Goal: Task Accomplishment & Management: Use online tool/utility

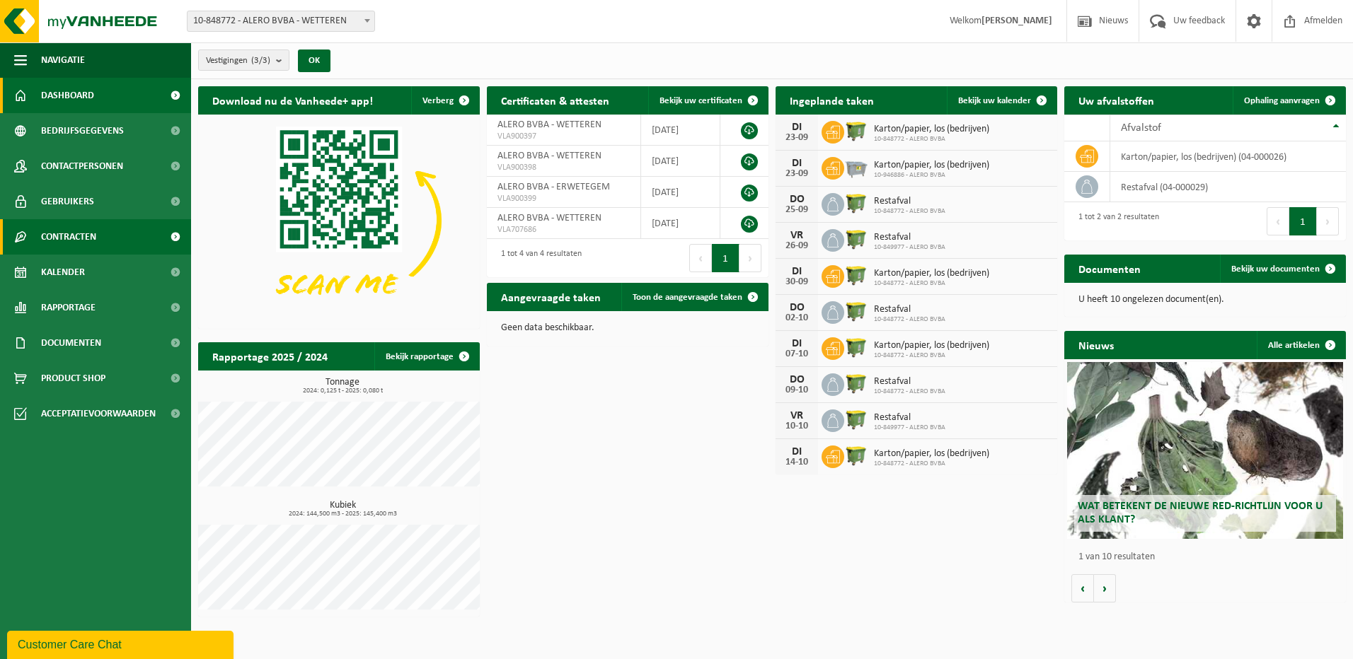
click at [89, 237] on span "Contracten" at bounding box center [68, 236] width 55 height 35
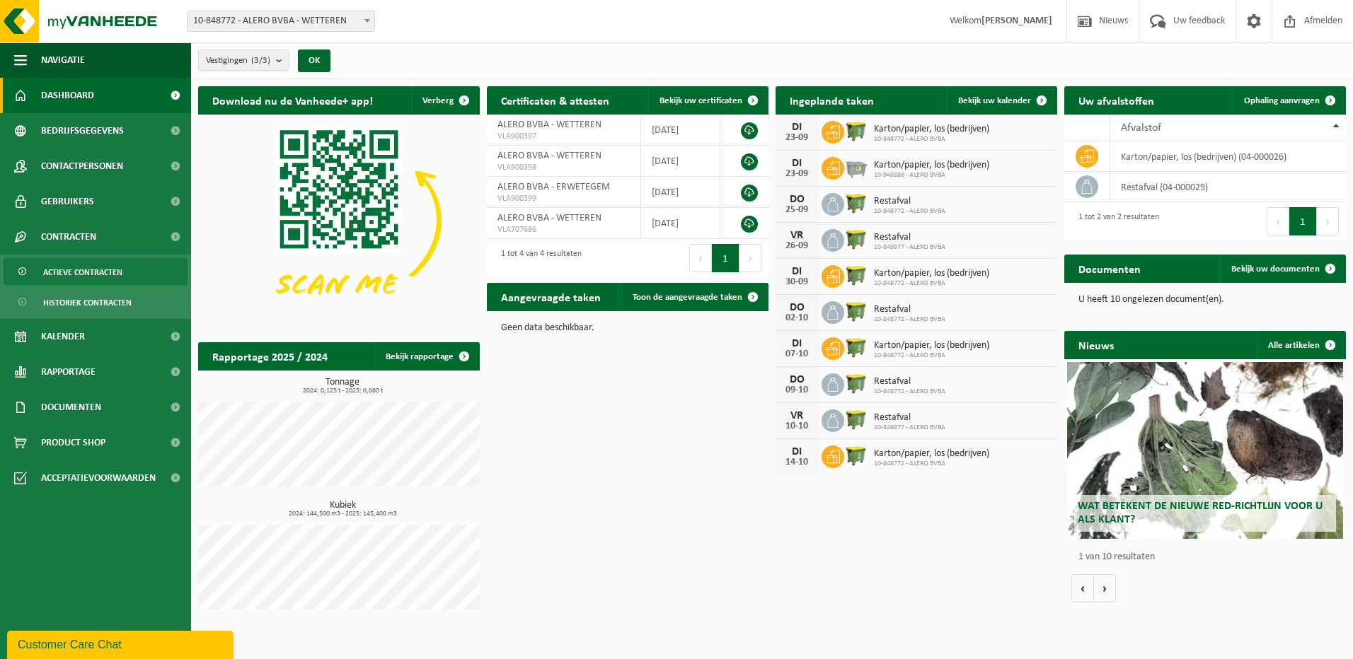
click at [130, 282] on link "Actieve contracten" at bounding box center [96, 271] width 184 height 27
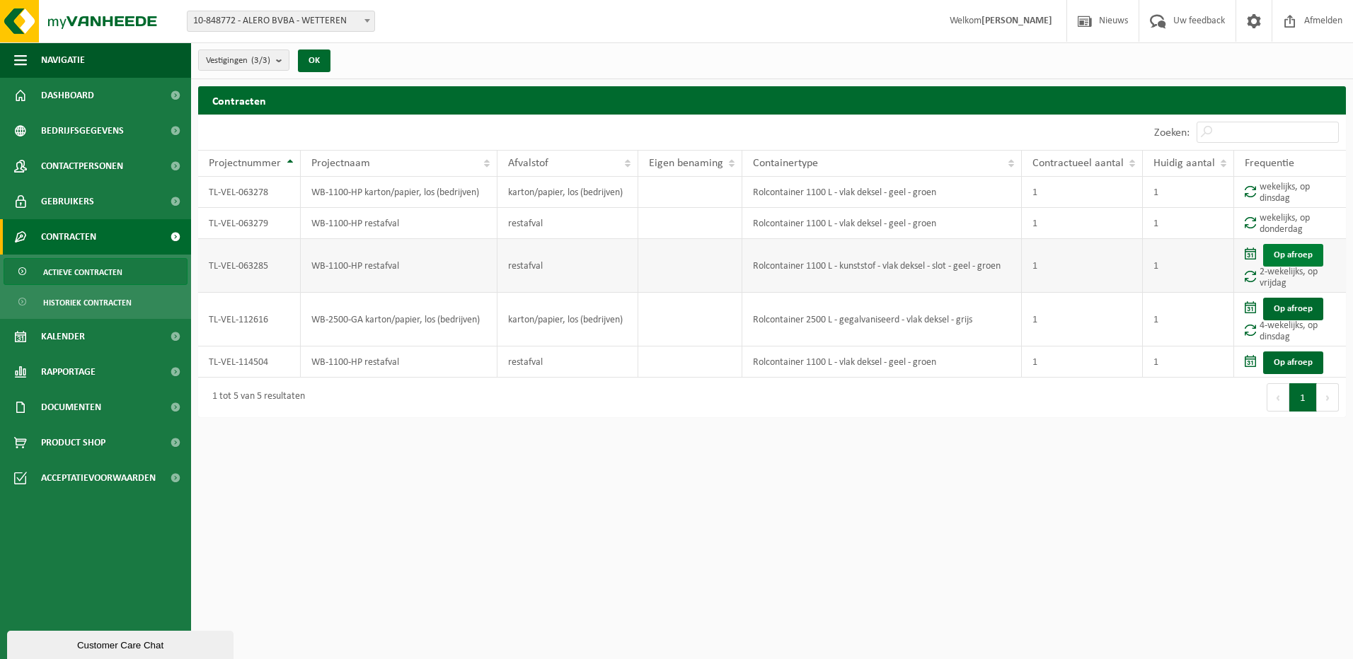
click at [1285, 254] on link "Op afroep" at bounding box center [1293, 255] width 60 height 23
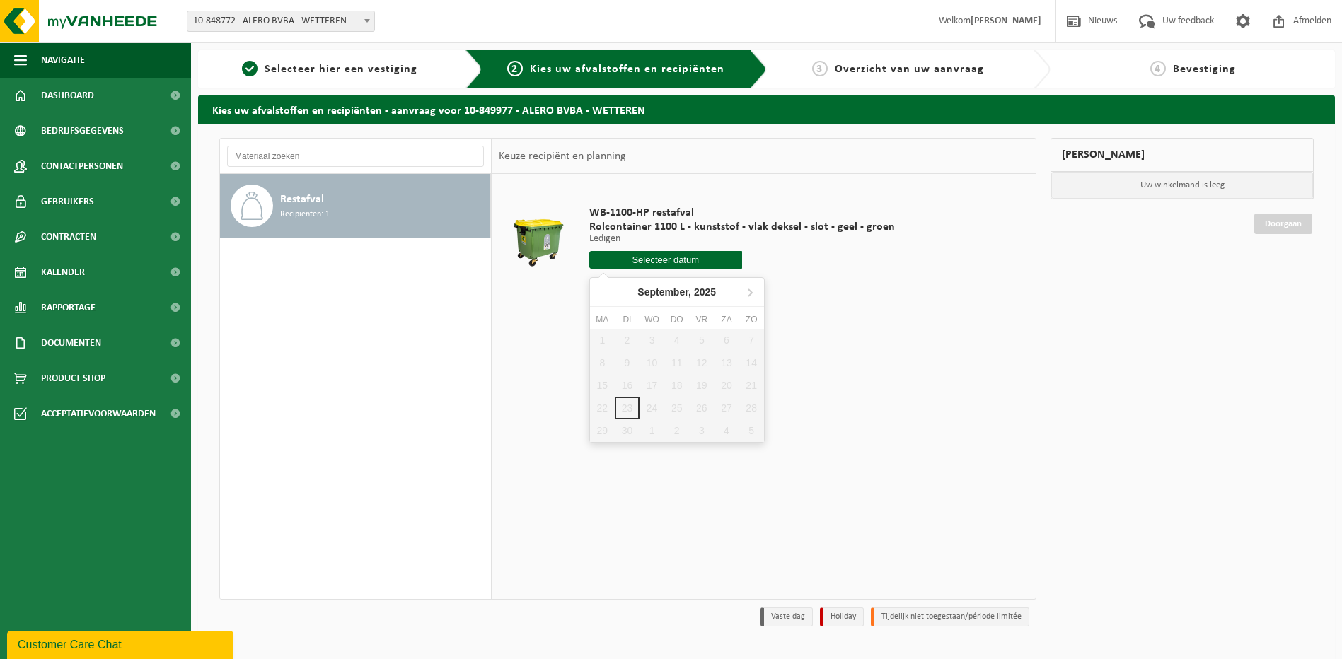
click at [684, 262] on input "text" at bounding box center [665, 260] width 153 height 18
click at [747, 291] on icon at bounding box center [750, 292] width 23 height 23
click at [697, 341] on div "3" at bounding box center [701, 340] width 25 height 23
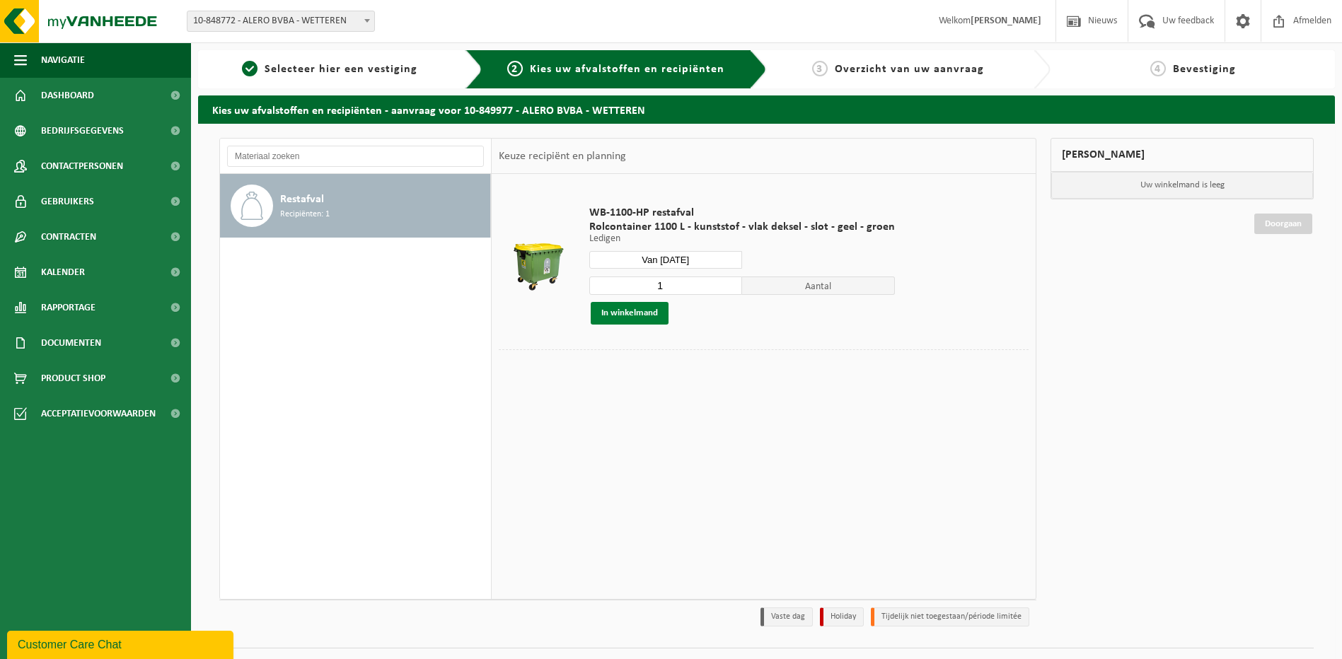
click at [657, 313] on button "In winkelmand" at bounding box center [630, 313] width 78 height 23
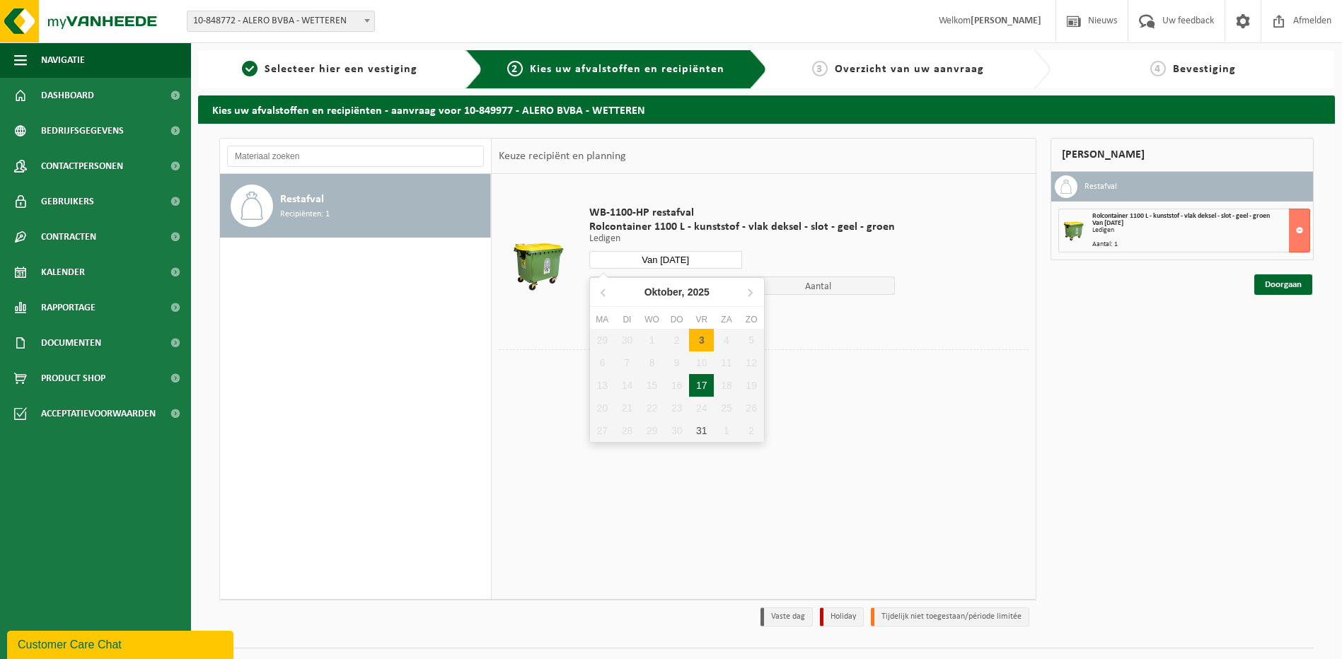
click at [689, 263] on input "Van [DATE]" at bounding box center [665, 260] width 153 height 18
click at [696, 384] on div "17" at bounding box center [701, 385] width 25 height 23
click at [640, 309] on button "In winkelmand" at bounding box center [630, 313] width 78 height 23
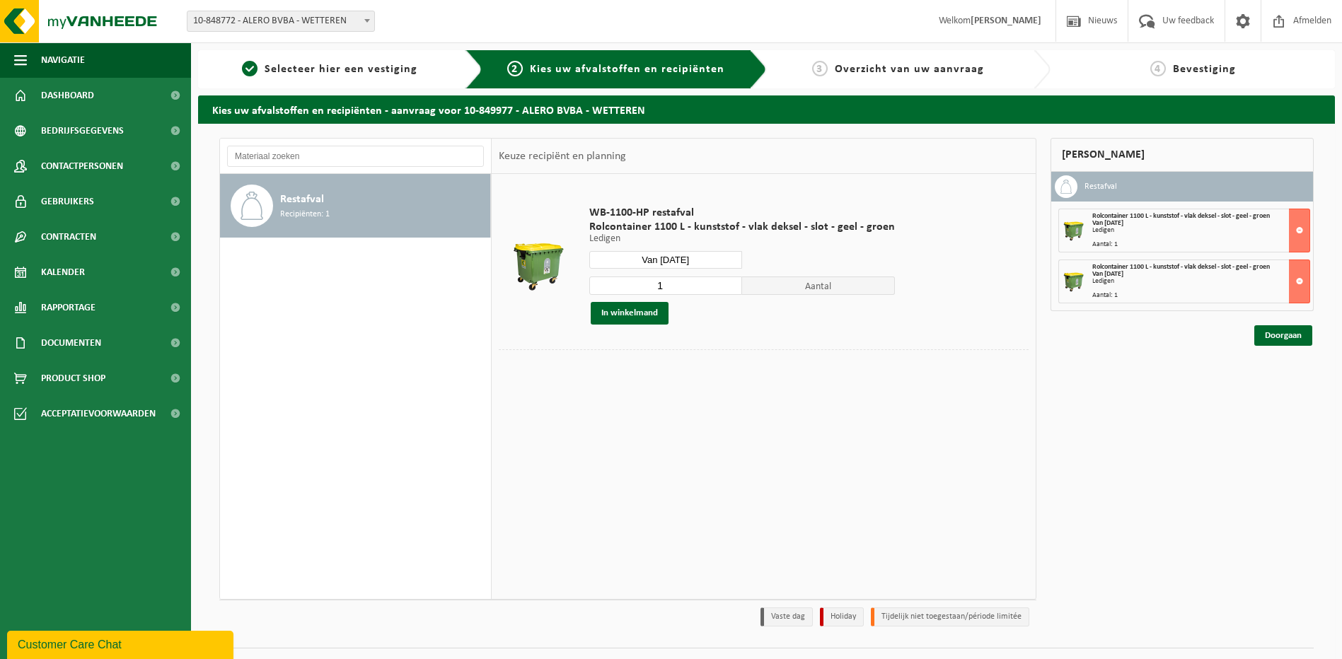
click at [680, 255] on input "Van [DATE]" at bounding box center [665, 260] width 153 height 18
click at [703, 437] on div "31" at bounding box center [701, 431] width 25 height 23
type input "Van [DATE]"
click at [635, 313] on button "In winkelmand" at bounding box center [630, 313] width 78 height 23
click at [1287, 389] on link "Doorgaan" at bounding box center [1284, 386] width 58 height 21
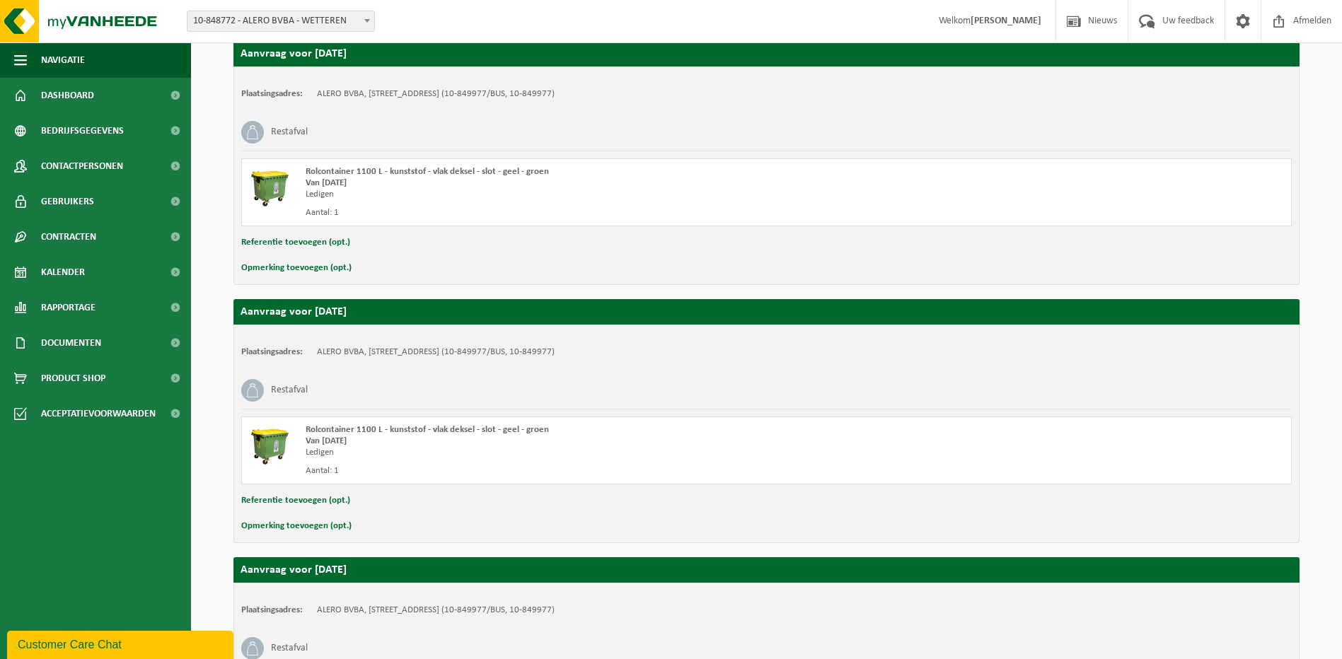
scroll to position [391, 0]
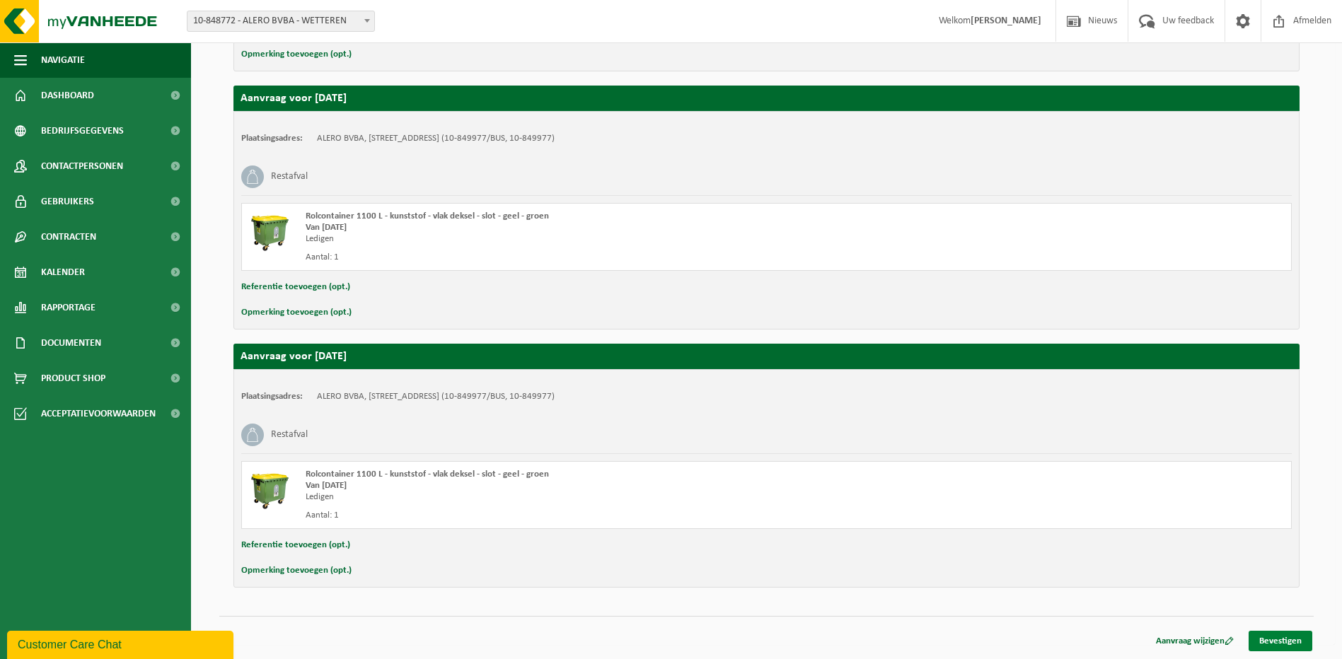
click at [1289, 640] on link "Bevestigen" at bounding box center [1281, 641] width 64 height 21
